Goal: Information Seeking & Learning: Learn about a topic

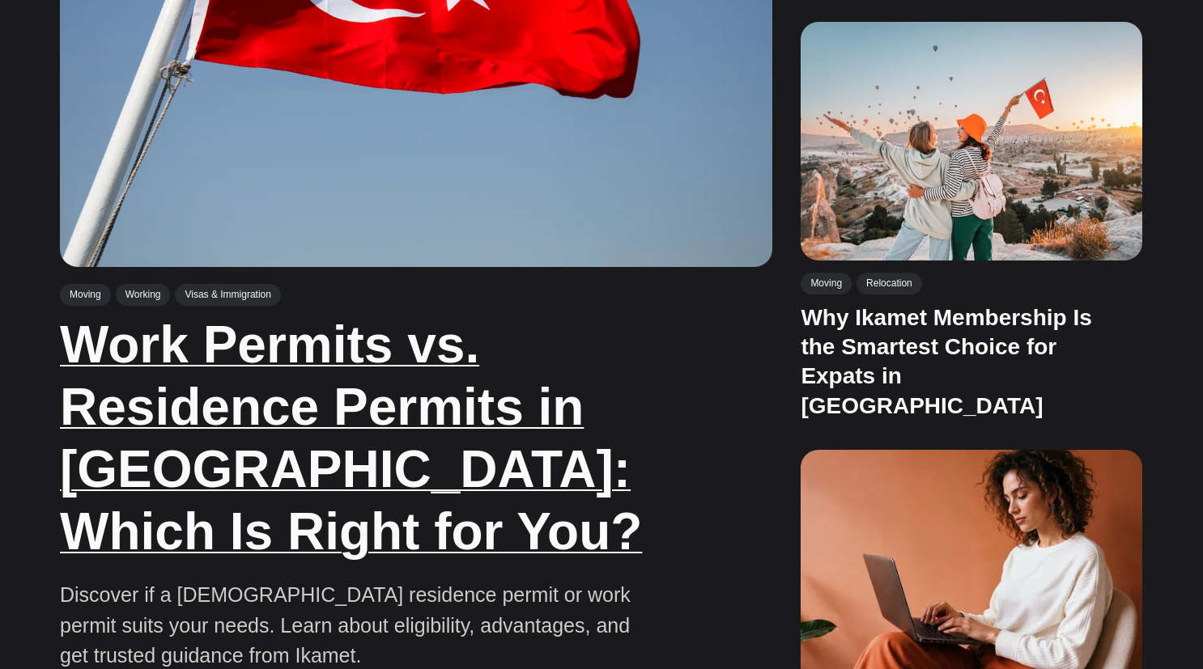
scroll to position [886, 0]
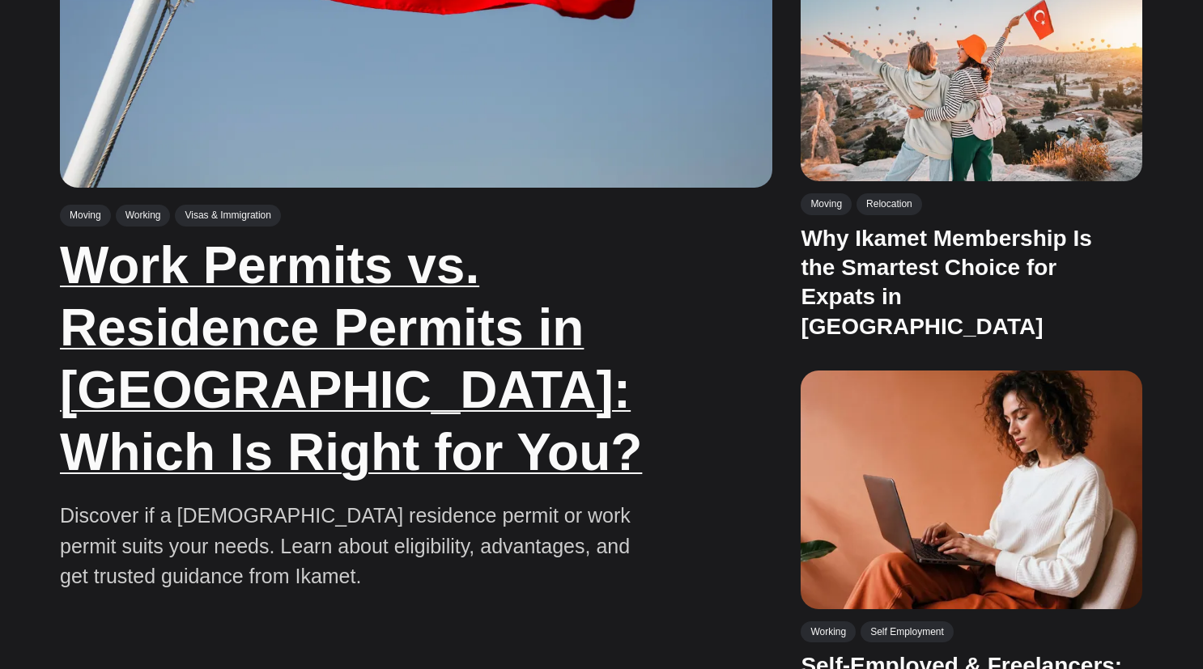
click at [188, 336] on link "Work Permits vs. Residence Permits in [GEOGRAPHIC_DATA]: Which Is Right for You?" at bounding box center [351, 358] width 582 height 244
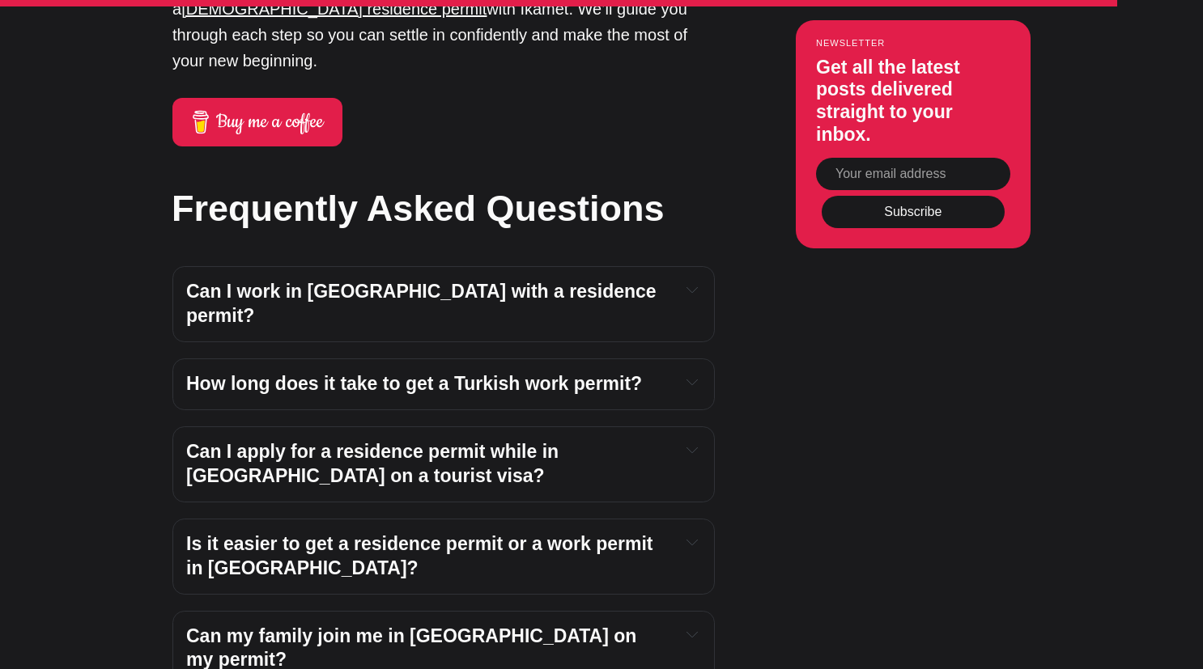
scroll to position [5112, 0]
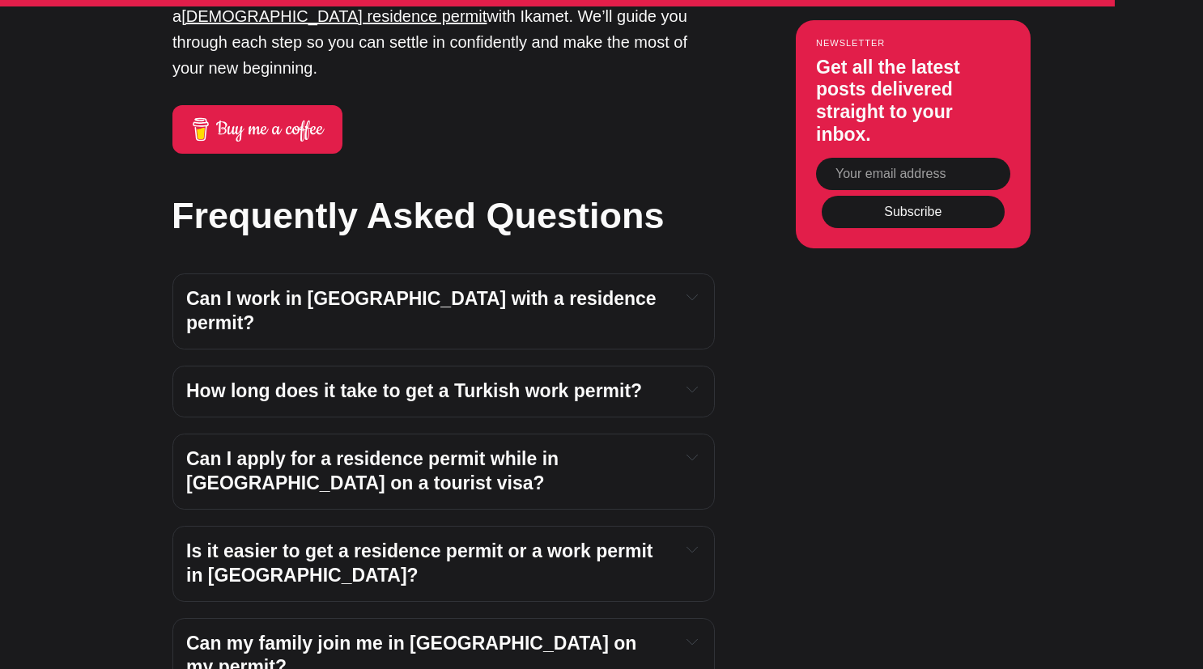
click at [282, 288] on strong "Can I work in Türkiye with a residence permit?" at bounding box center [423, 310] width 475 height 45
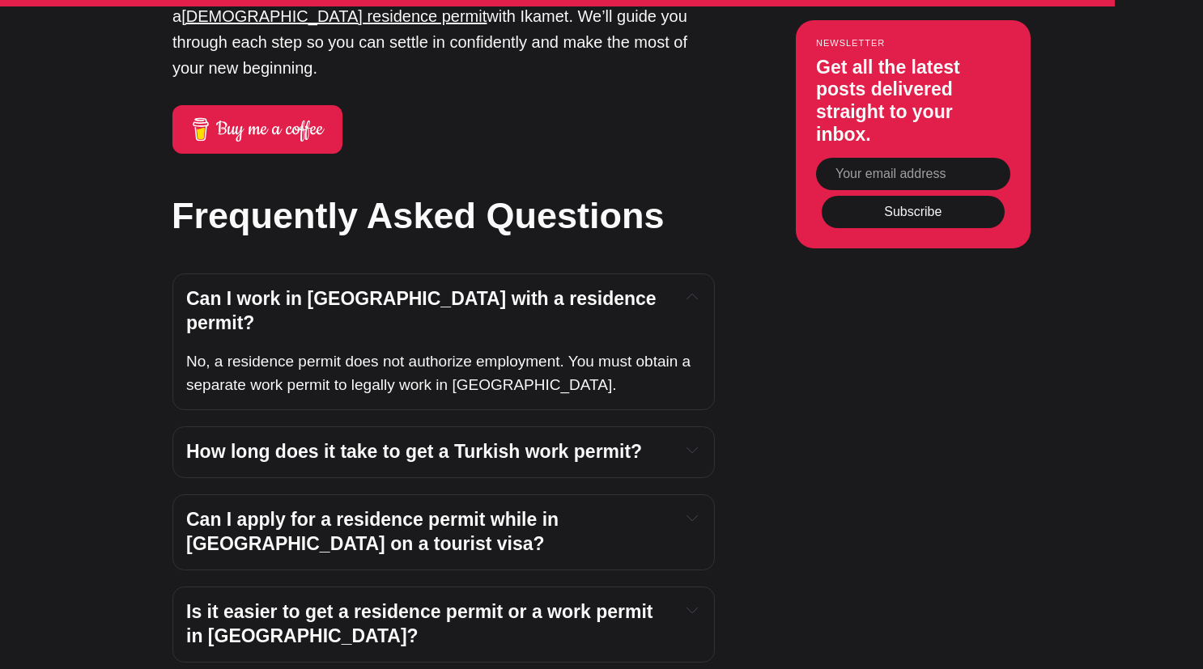
click at [312, 441] on strong "How long does it take to get a Turkish work permit?" at bounding box center [414, 451] width 456 height 21
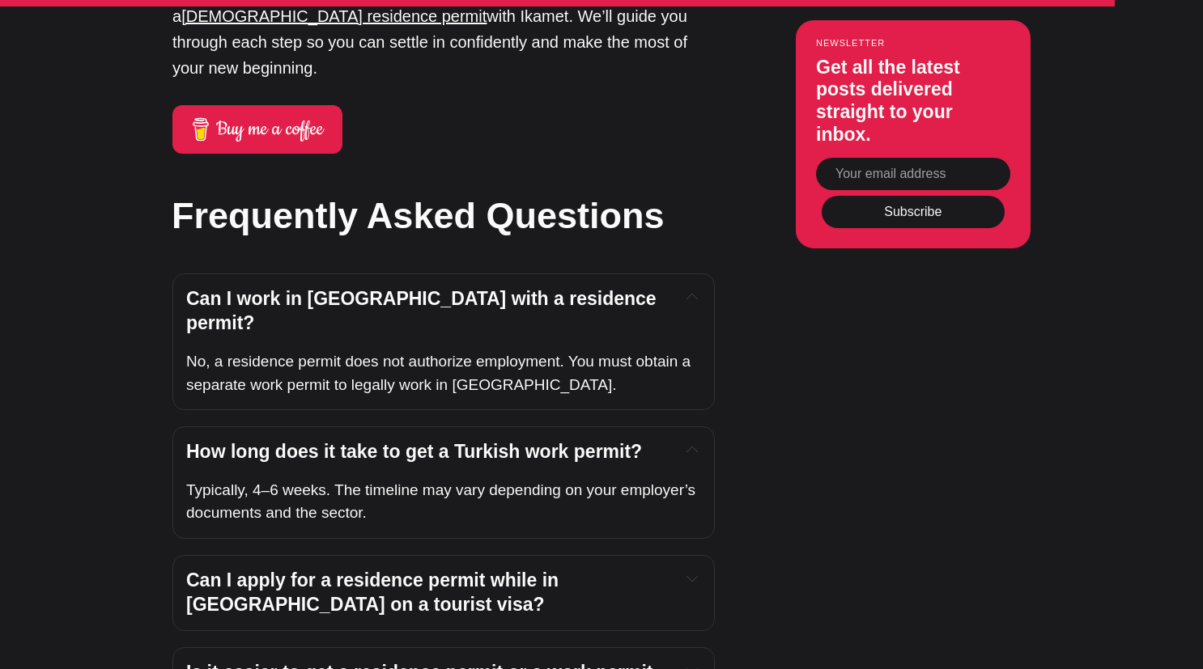
click at [267, 569] on h4 "Can I apply for a residence permit while in Türkiye on a tourist visa?" at bounding box center [426, 593] width 481 height 49
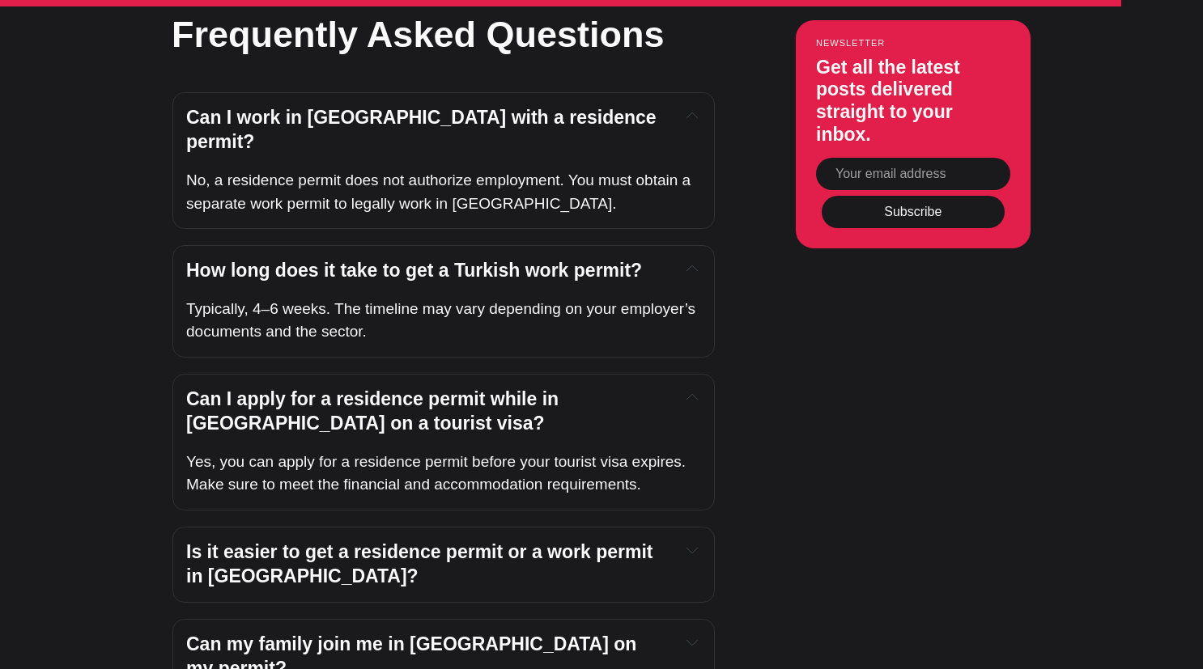
scroll to position [5402, 0]
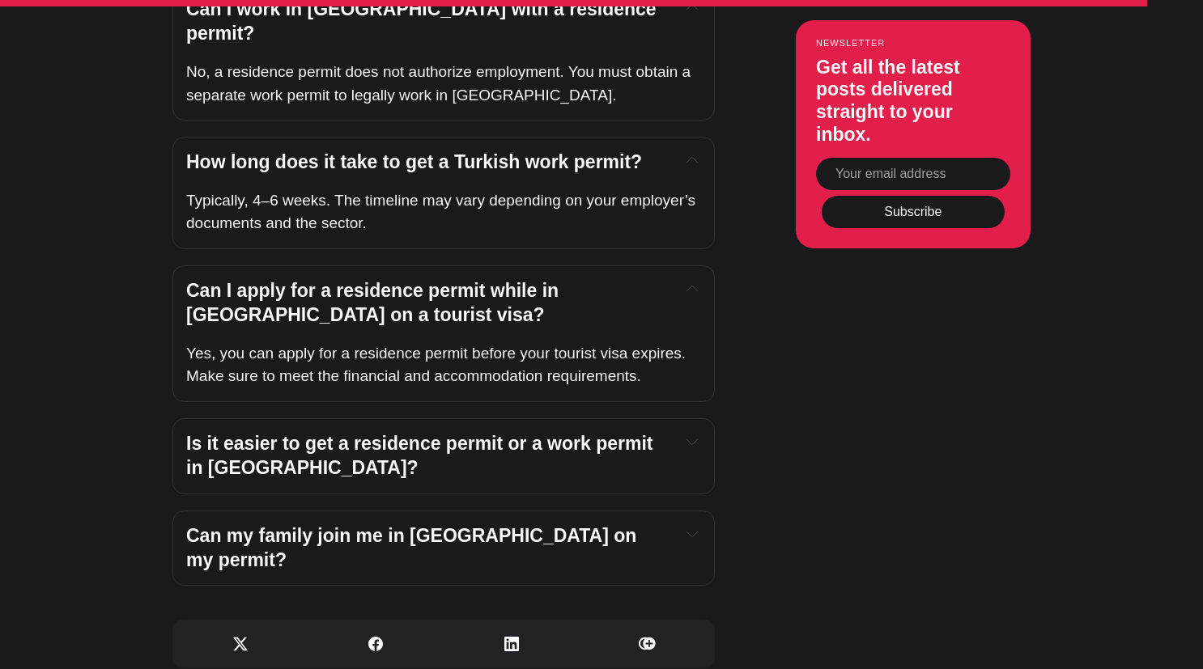
click at [279, 511] on div "Can my family join me in Türkiye on my permit? Yes. Both work and residence per…" at bounding box center [443, 549] width 542 height 76
click at [287, 525] on strong "Can my family join me in Türkiye on my permit?" at bounding box center [414, 547] width 456 height 45
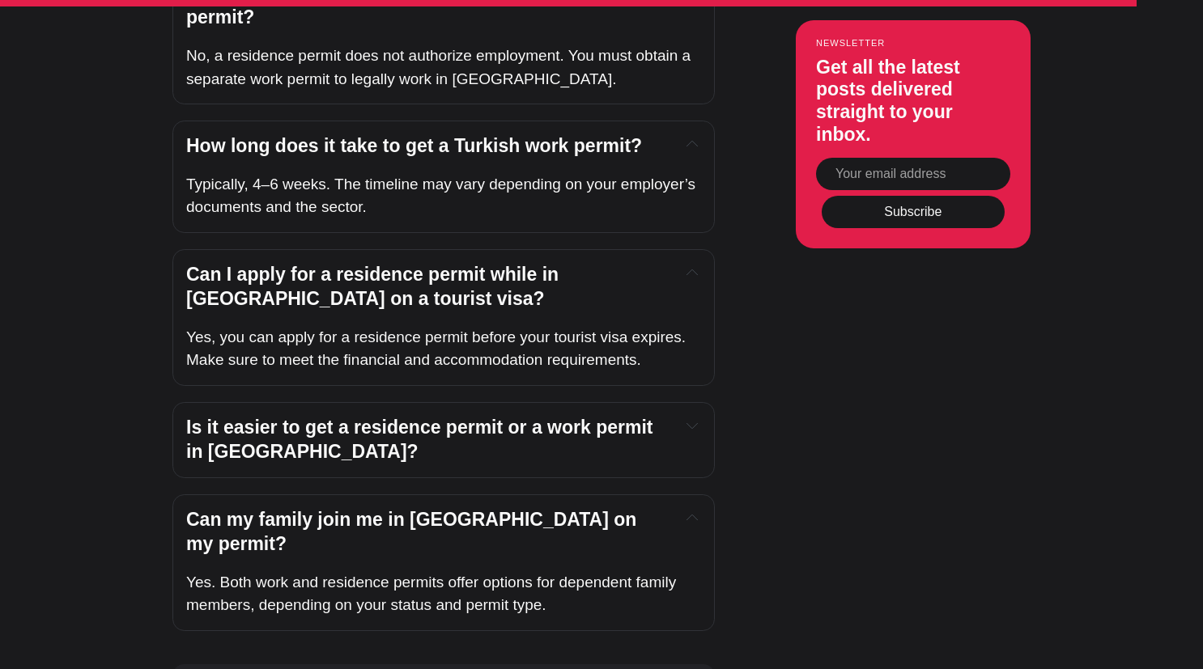
scroll to position [5419, 0]
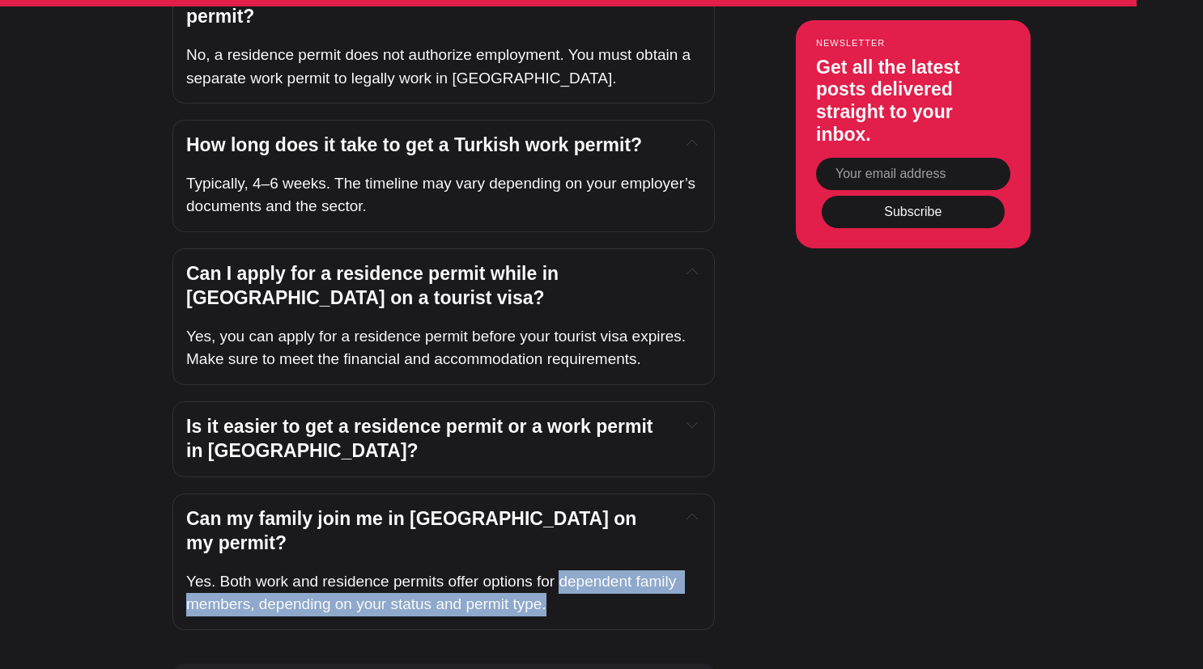
drag, startPoint x: 562, startPoint y: 444, endPoint x: 572, endPoint y: 469, distance: 27.2
click at [572, 571] on p "Yes. Both work and residence permits offer options for dependent family members…" at bounding box center [443, 594] width 515 height 46
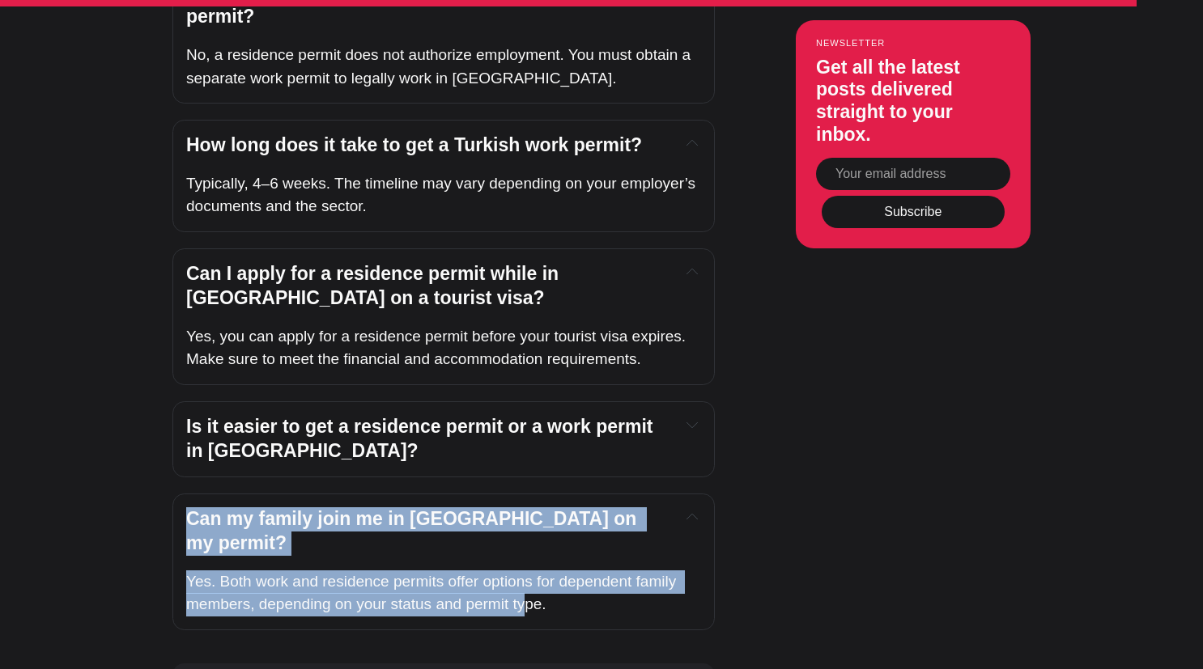
drag, startPoint x: 189, startPoint y: 402, endPoint x: 530, endPoint y: 471, distance: 347.7
click at [530, 494] on div "Can my family join me in Türkiye on my permit? Yes. Both work and residence per…" at bounding box center [443, 562] width 542 height 137
drag, startPoint x: 565, startPoint y: 463, endPoint x: 187, endPoint y: 401, distance: 383.1
click at [187, 494] on div "Can my family join me in Türkiye on my permit? Yes. Both work and residence per…" at bounding box center [443, 562] width 542 height 137
copy div "Can my family join me in Türkiye on my permit? Yes. Both work and residence per…"
